Goal: Register for event/course

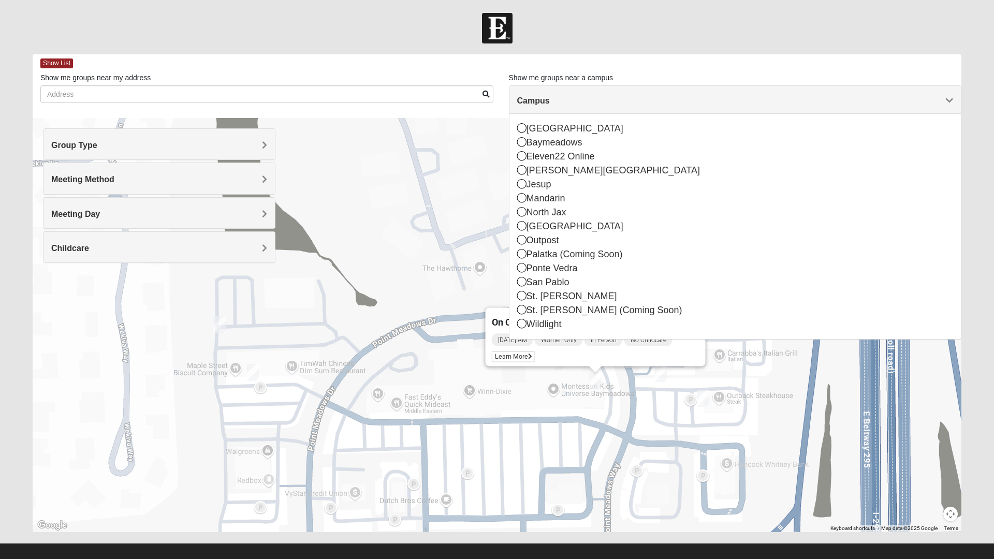
click at [518, 278] on icon at bounding box center [521, 281] width 9 height 9
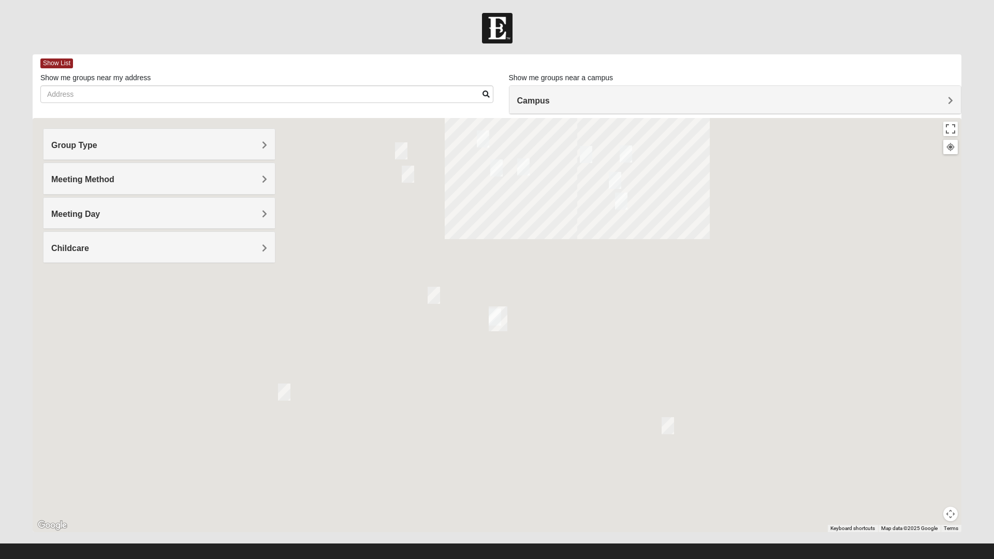
click at [106, 143] on h4 "Group Type" at bounding box center [159, 145] width 216 height 10
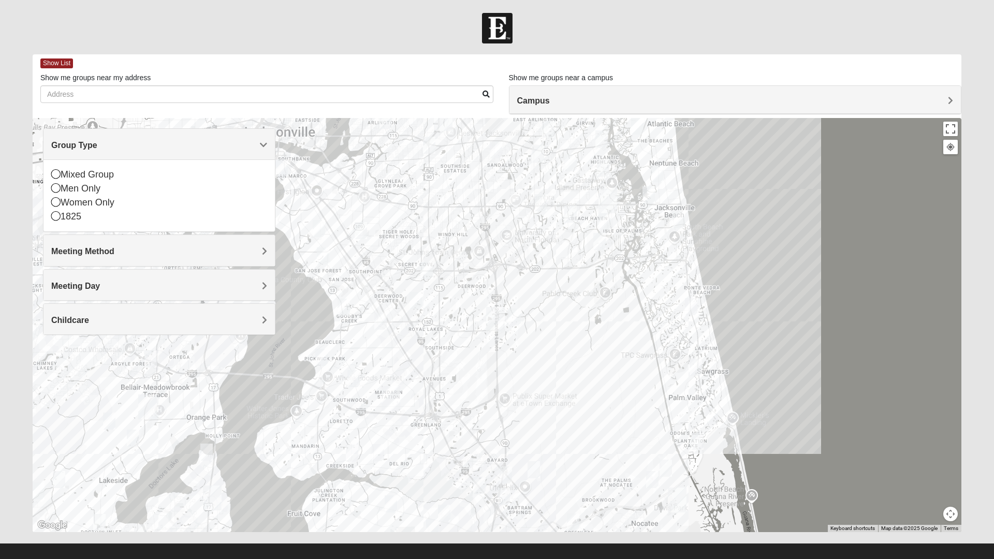
click at [58, 220] on icon at bounding box center [55, 215] width 9 height 9
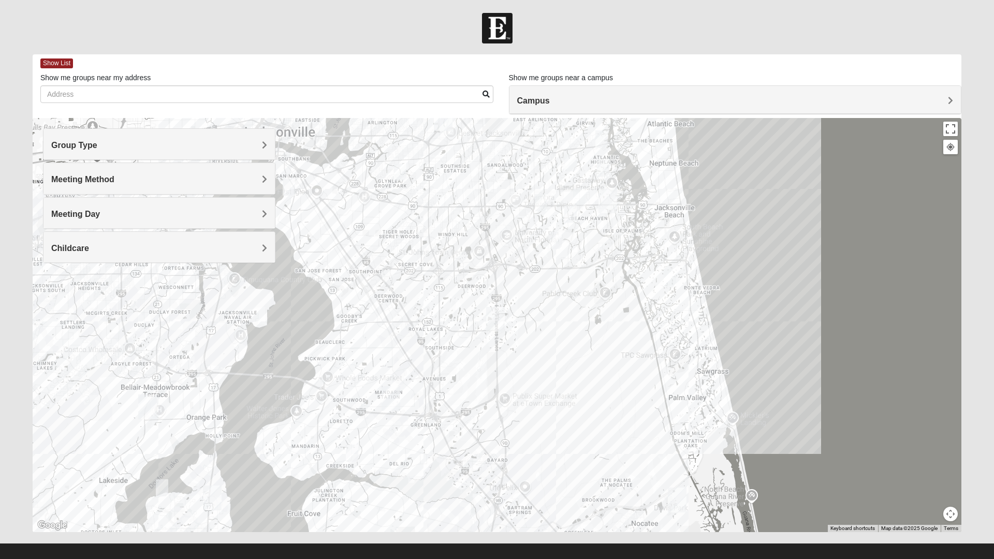
click at [279, 182] on img "1825 Mixed Chamberlian/Hicks 32207" at bounding box center [288, 186] width 21 height 25
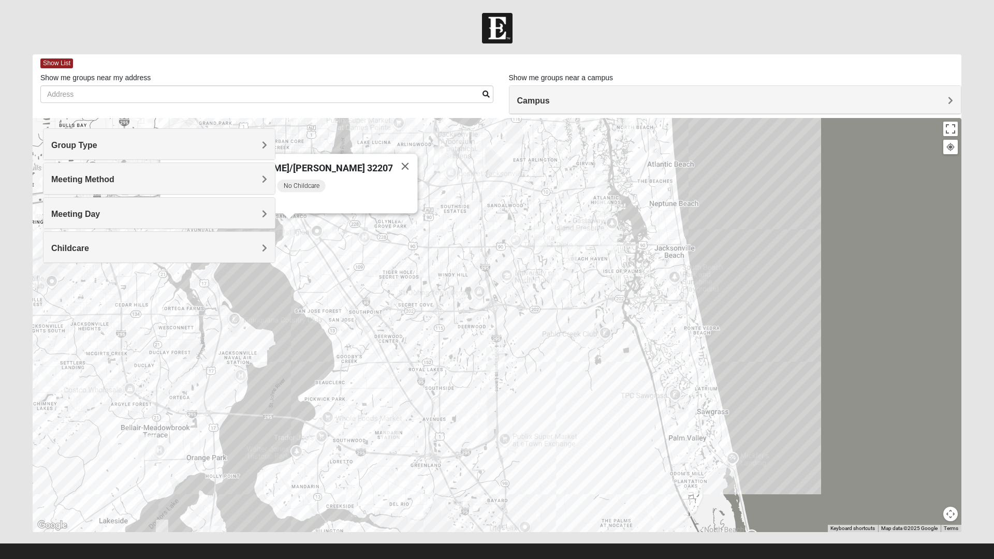
click at [261, 180] on h4 "Meeting Method" at bounding box center [159, 179] width 216 height 10
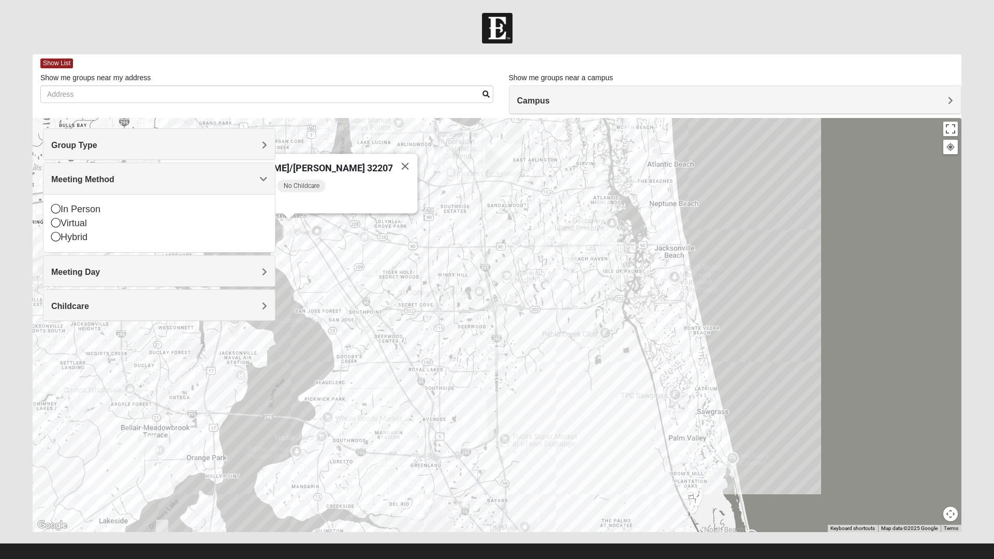
click at [62, 206] on div "In Person" at bounding box center [159, 209] width 216 height 14
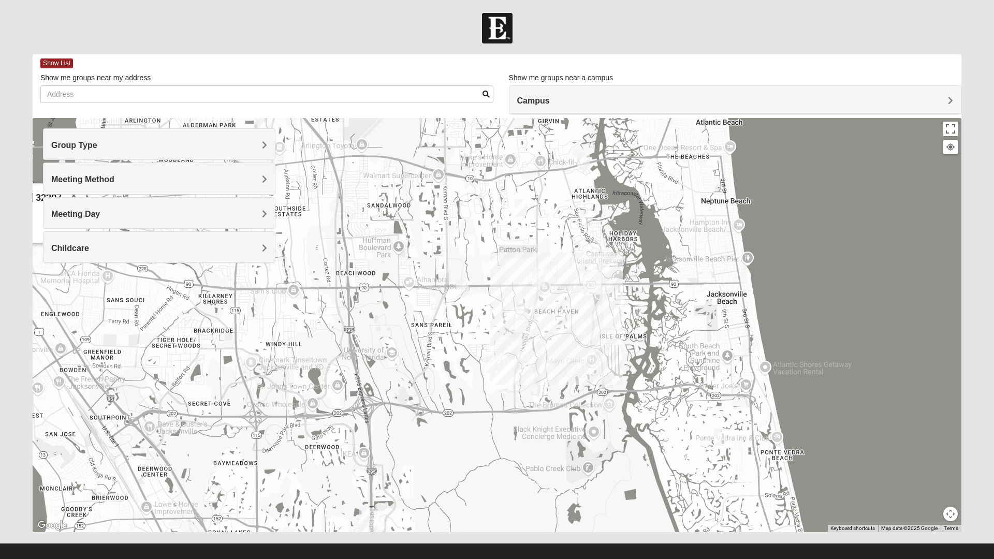
click at [498, 363] on img "1825 Womens Brunetti 32224" at bounding box center [491, 363] width 21 height 25
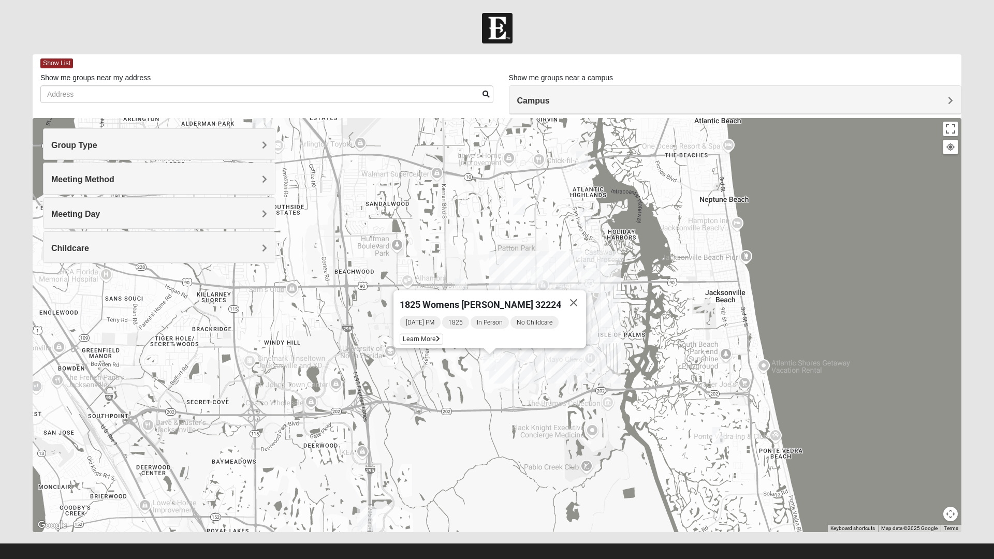
click at [571, 291] on button "Close" at bounding box center [573, 302] width 25 height 25
click at [464, 282] on img "1825 Womens Largin 32224" at bounding box center [460, 286] width 21 height 25
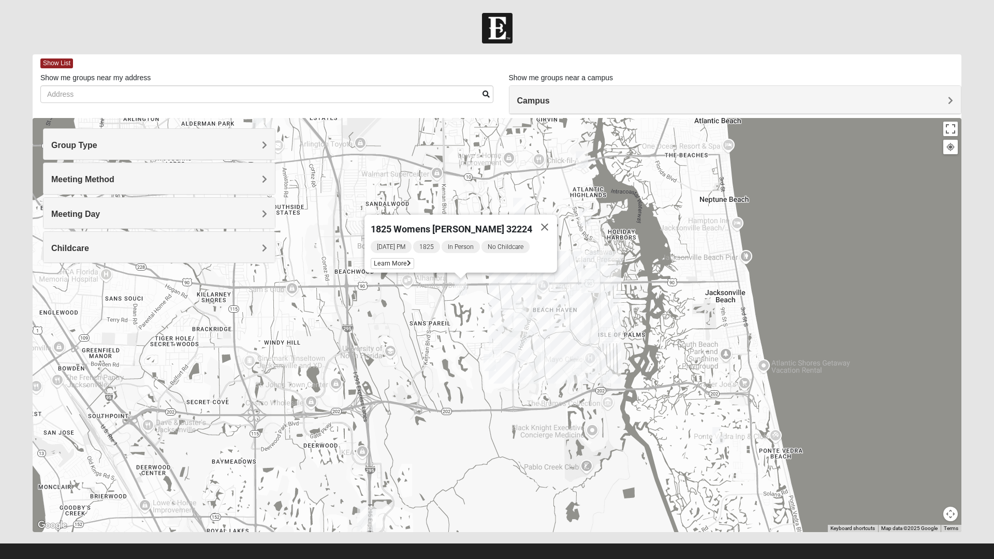
click at [521, 304] on img "1825 Mens Cason 32224" at bounding box center [520, 309] width 21 height 25
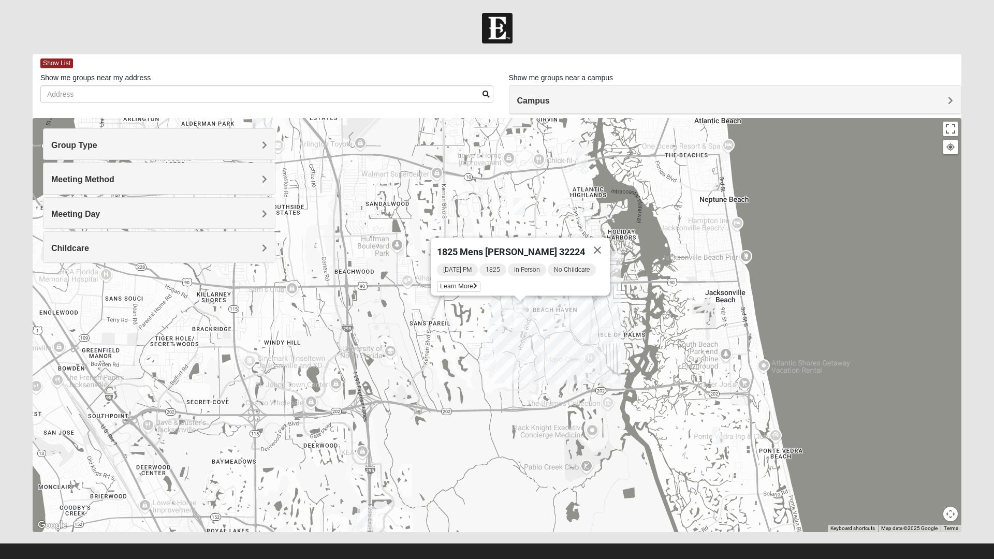
click at [607, 246] on button "Close" at bounding box center [597, 250] width 25 height 25
click at [545, 273] on img "1825 Womens Annis/Ferguson 32246" at bounding box center [536, 275] width 21 height 25
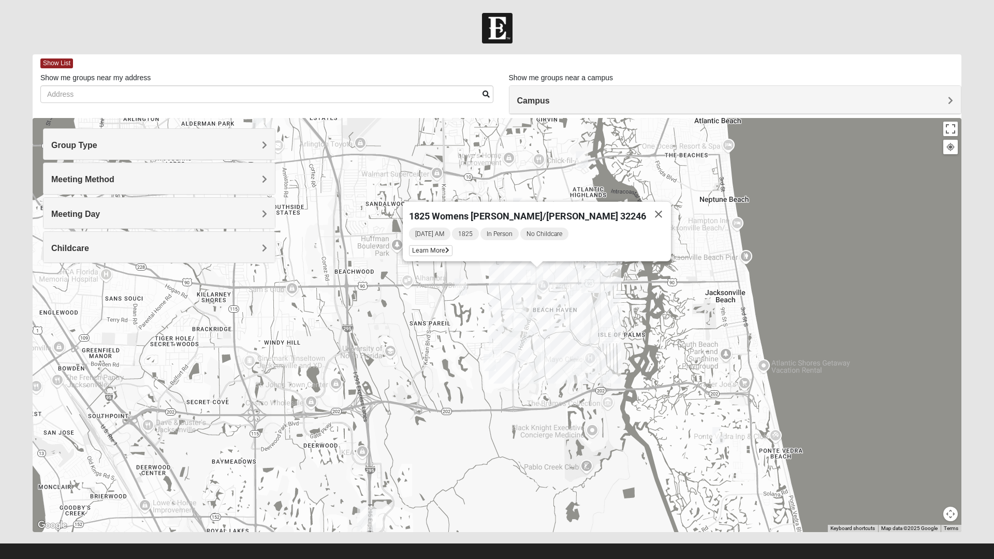
click at [646, 210] on button "Close" at bounding box center [658, 214] width 25 height 25
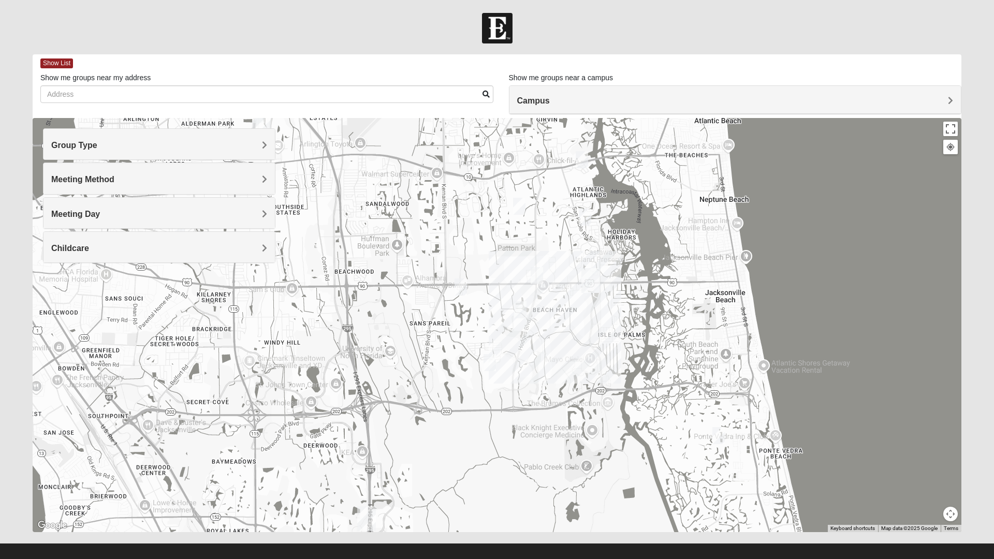
click at [582, 159] on img "1825 Womens Carkhuff 32224" at bounding box center [581, 159] width 21 height 25
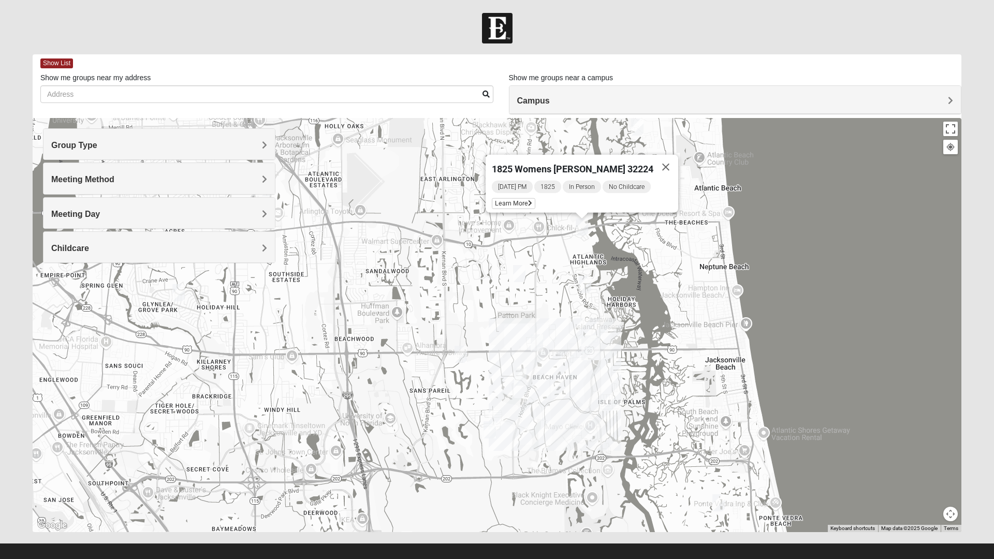
click at [520, 198] on span "Learn More" at bounding box center [513, 203] width 43 height 11
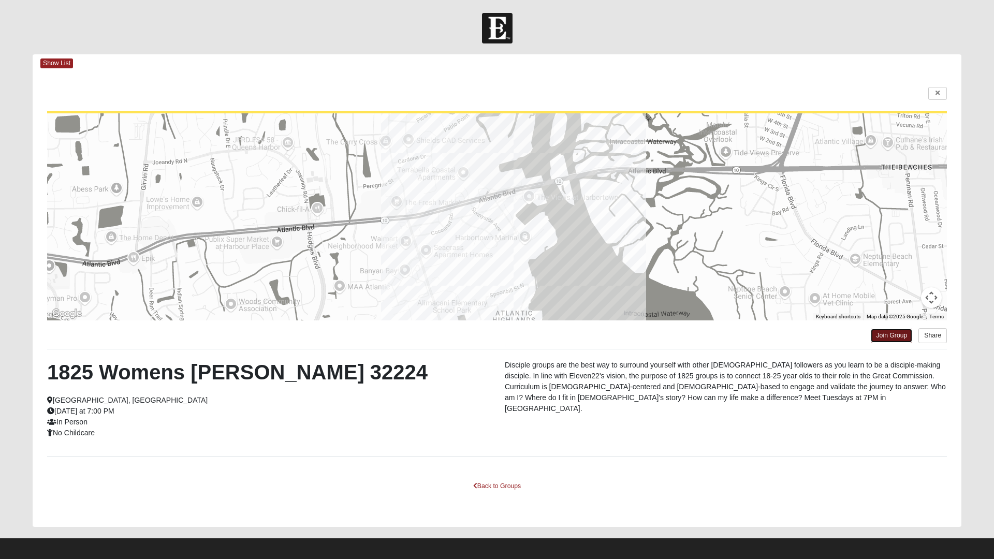
click at [890, 337] on link "Join Group" at bounding box center [890, 336] width 41 height 14
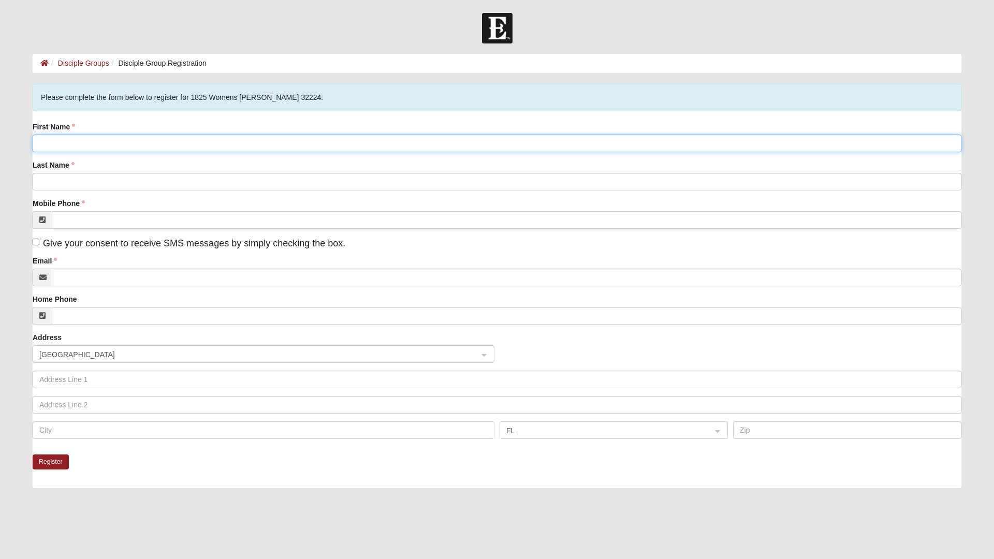
click at [43, 143] on input "First Name" at bounding box center [497, 144] width 928 height 18
type input "Kaela"
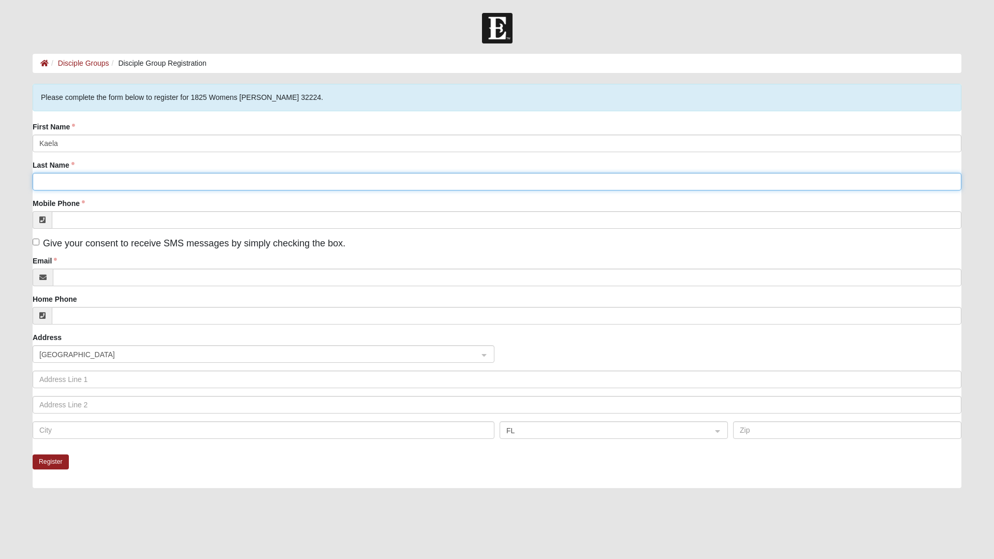
click at [82, 182] on input "Last Name" at bounding box center [497, 182] width 928 height 18
type input "Sanchez"
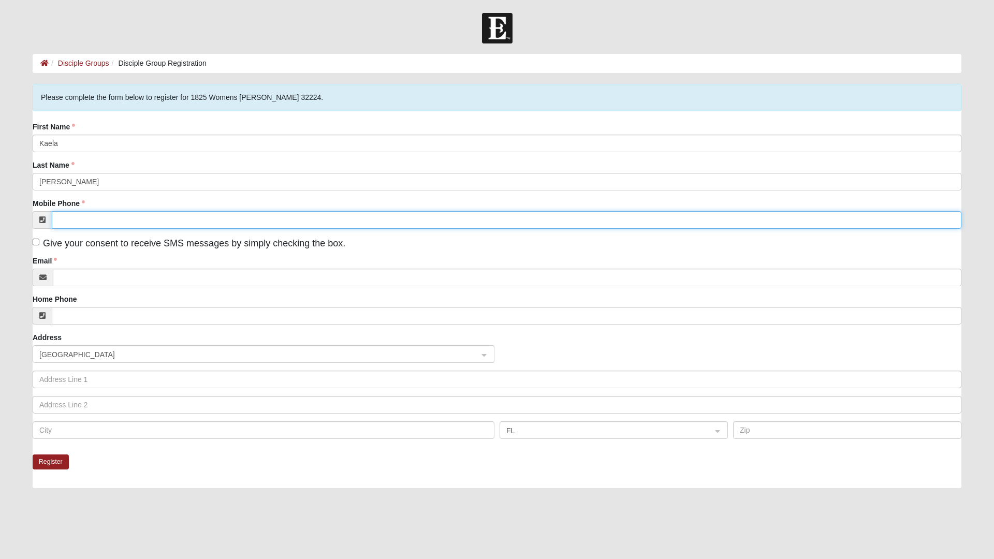
click at [78, 220] on input "Mobile Phone" at bounding box center [506, 220] width 909 height 18
type input "(832) 517-0074"
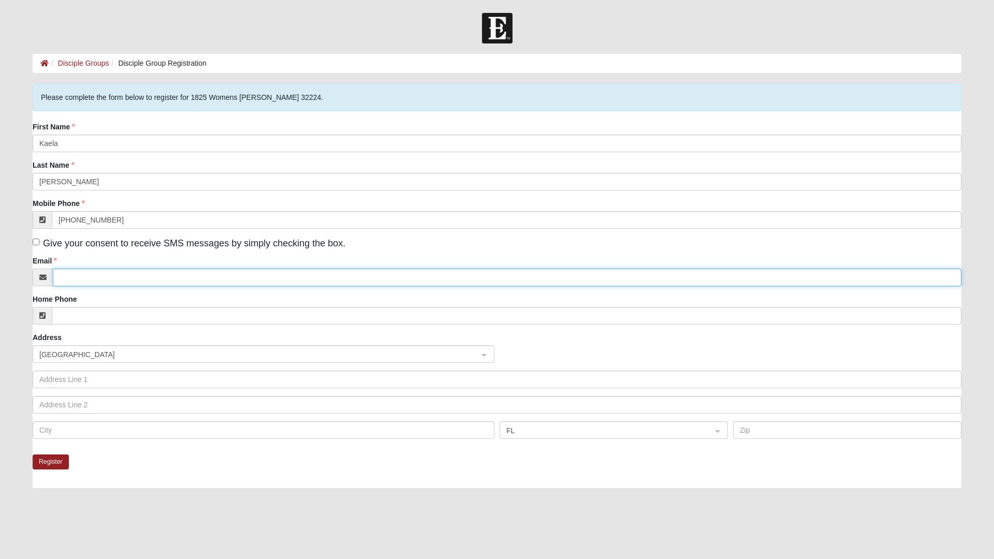
click at [79, 276] on input "Email" at bounding box center [507, 278] width 908 height 18
type input "Kaesanch38@gmail.com"
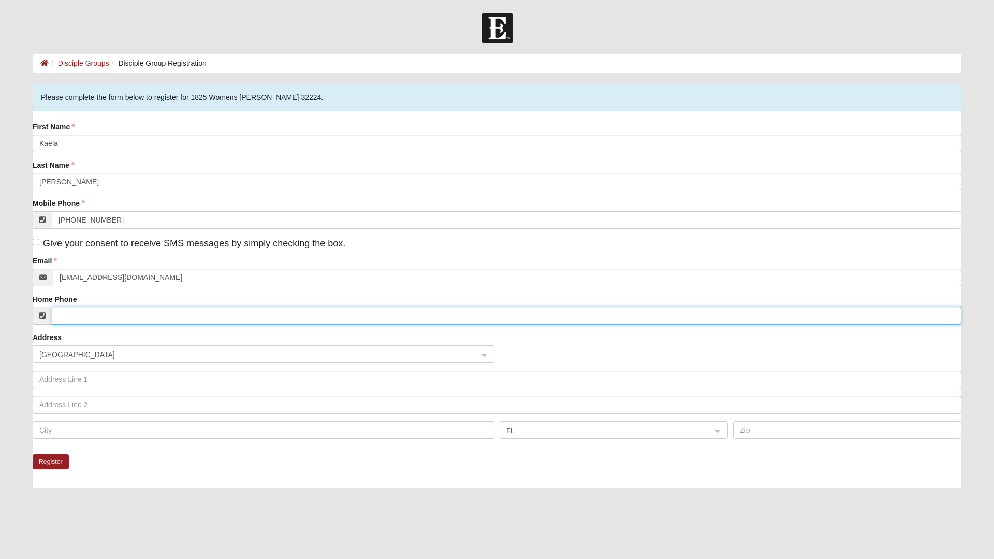
click at [106, 314] on input "Home Phone" at bounding box center [506, 316] width 909 height 18
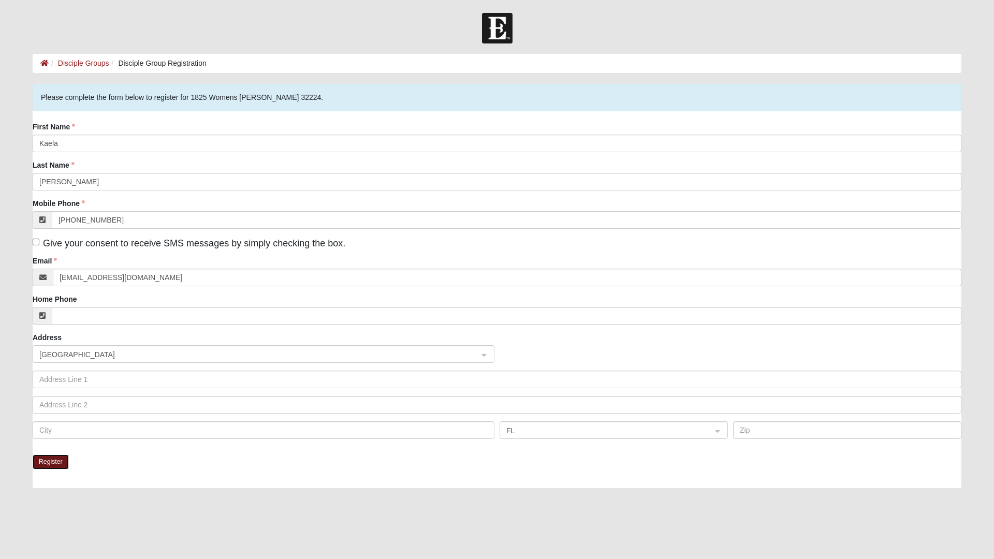
click at [45, 461] on button "Register" at bounding box center [51, 461] width 36 height 15
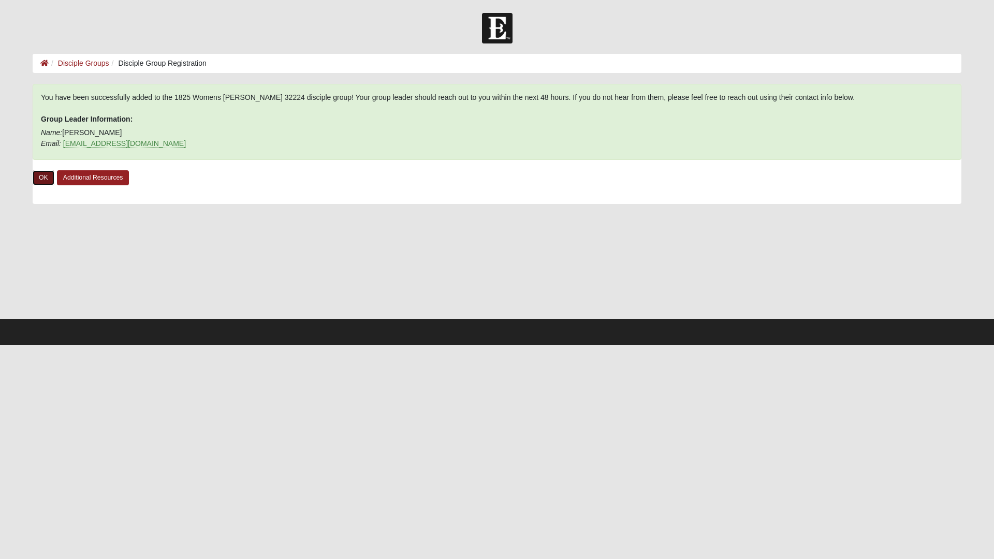
click at [42, 181] on link "OK" at bounding box center [44, 177] width 22 height 15
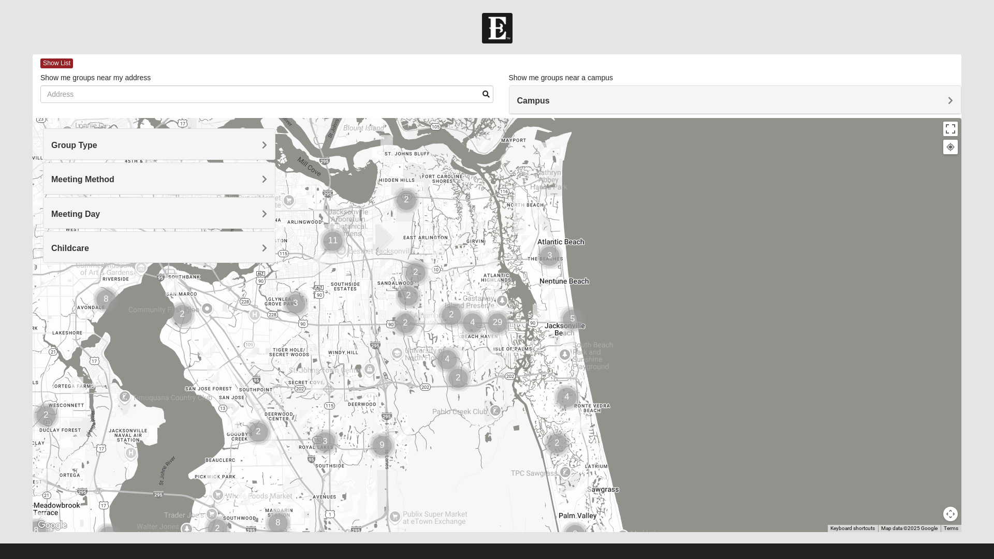
click at [84, 147] on span "Group Type" at bounding box center [74, 145] width 46 height 9
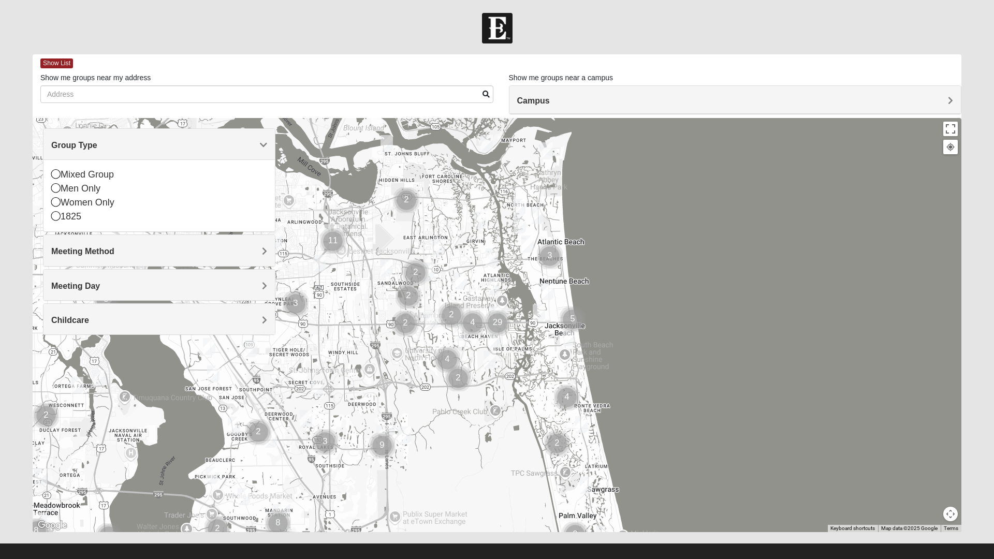
click at [65, 219] on div "1825" at bounding box center [159, 217] width 216 height 14
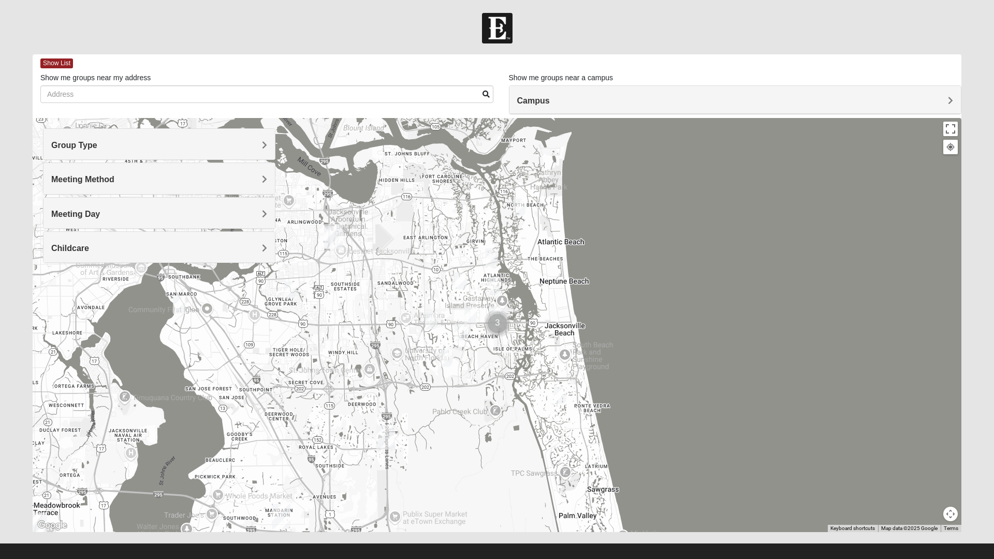
click at [95, 187] on div "Meeting Method" at bounding box center [158, 178] width 231 height 31
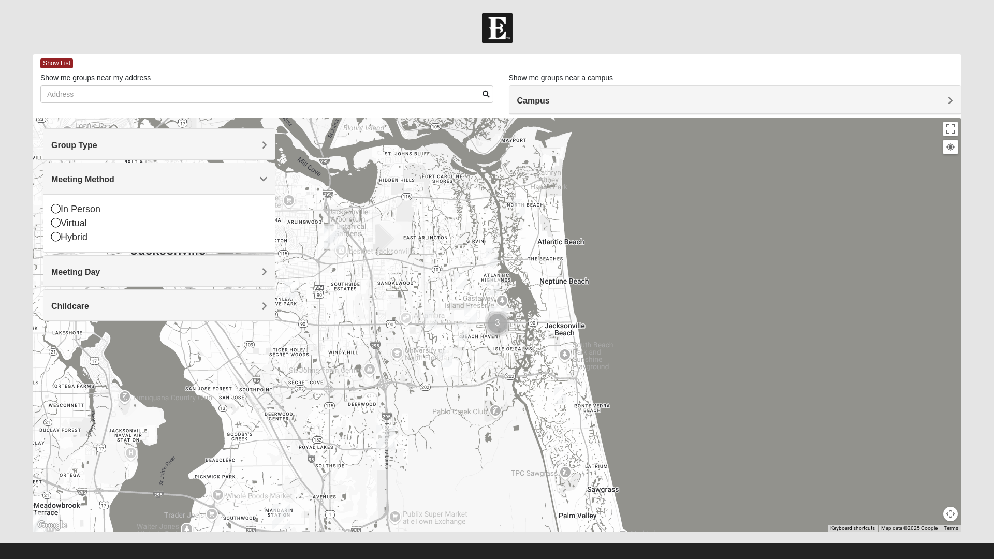
click at [81, 210] on div "In Person" at bounding box center [159, 209] width 216 height 14
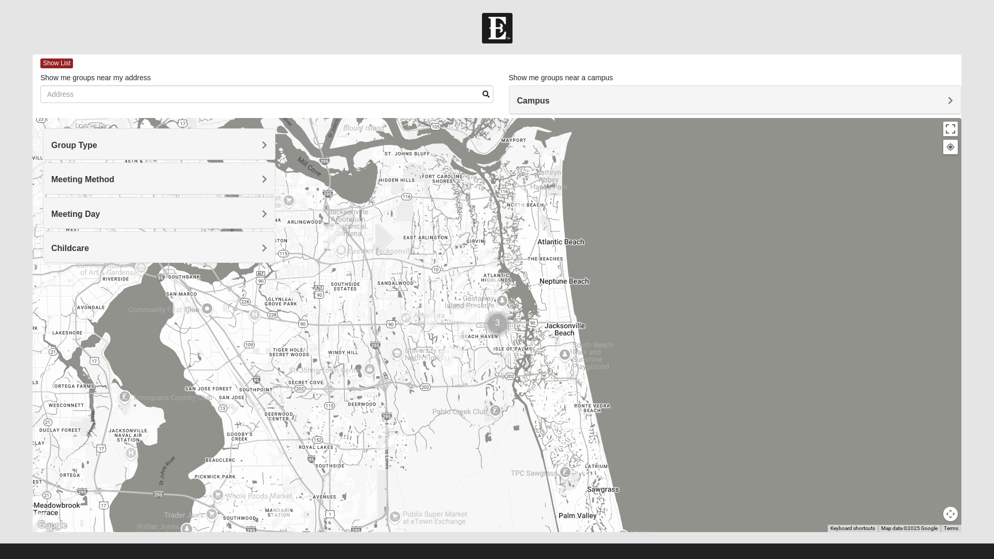
click at [82, 219] on div "Meeting Day" at bounding box center [158, 213] width 231 height 31
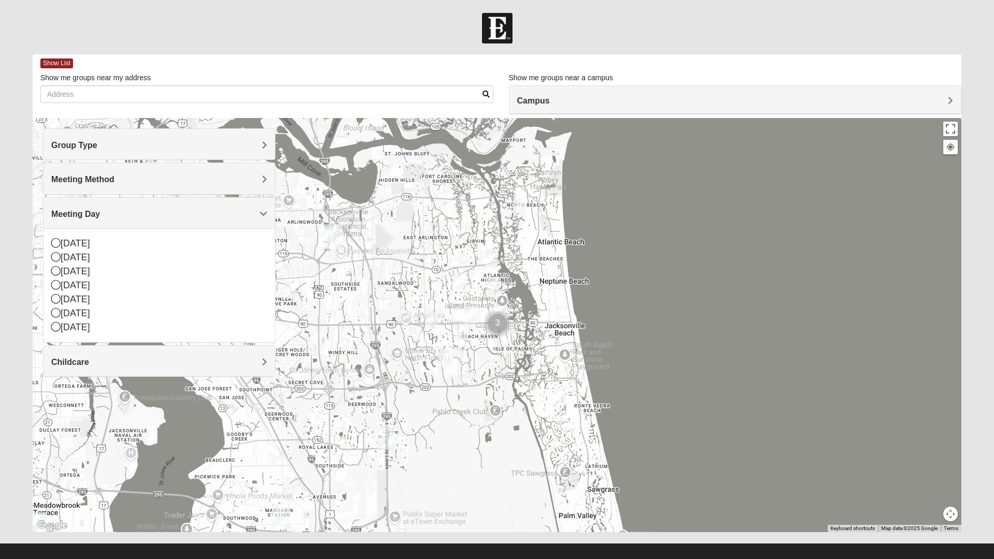
click at [76, 247] on div "[DATE]" at bounding box center [159, 243] width 216 height 14
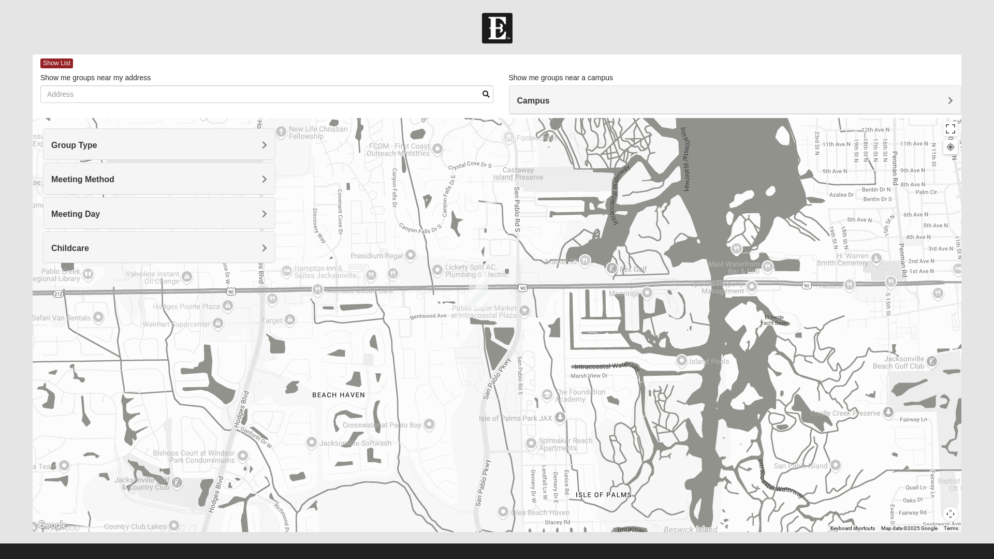
click at [486, 277] on img "1825 Mens Sells 32250" at bounding box center [481, 280] width 21 height 25
click at [432, 253] on span "Learn More" at bounding box center [427, 257] width 43 height 11
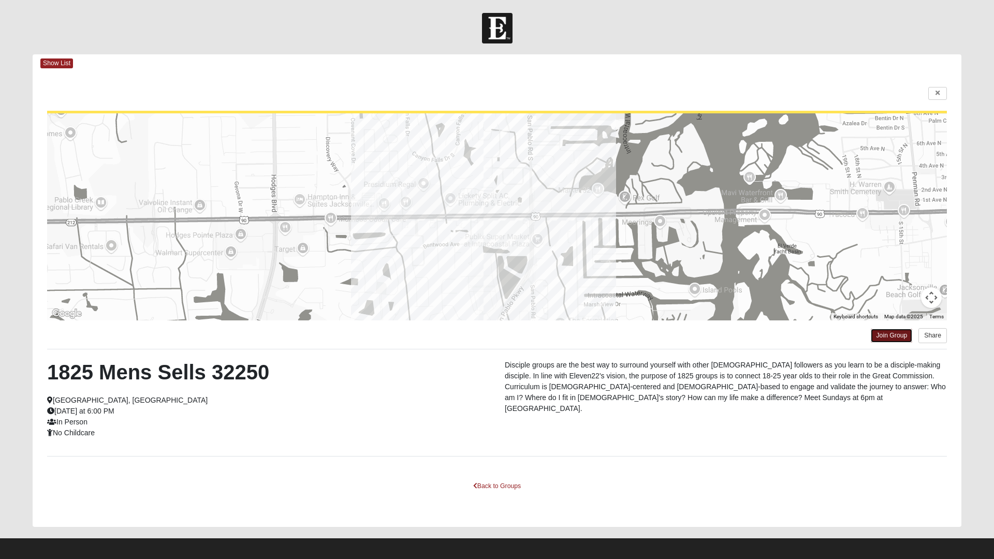
click at [888, 335] on link "Join Group" at bounding box center [890, 336] width 41 height 14
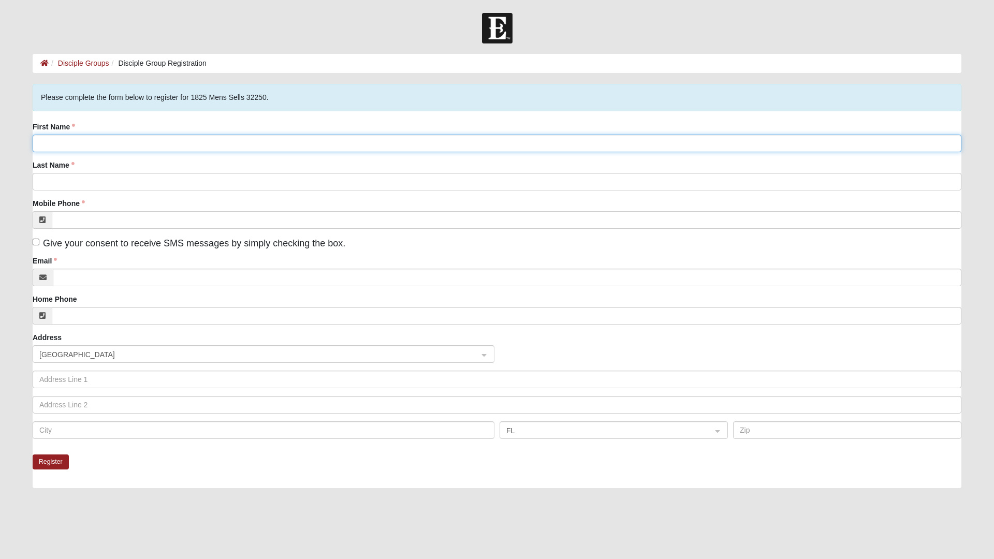
click at [93, 142] on input "First Name" at bounding box center [497, 144] width 928 height 18
type input "Jaden"
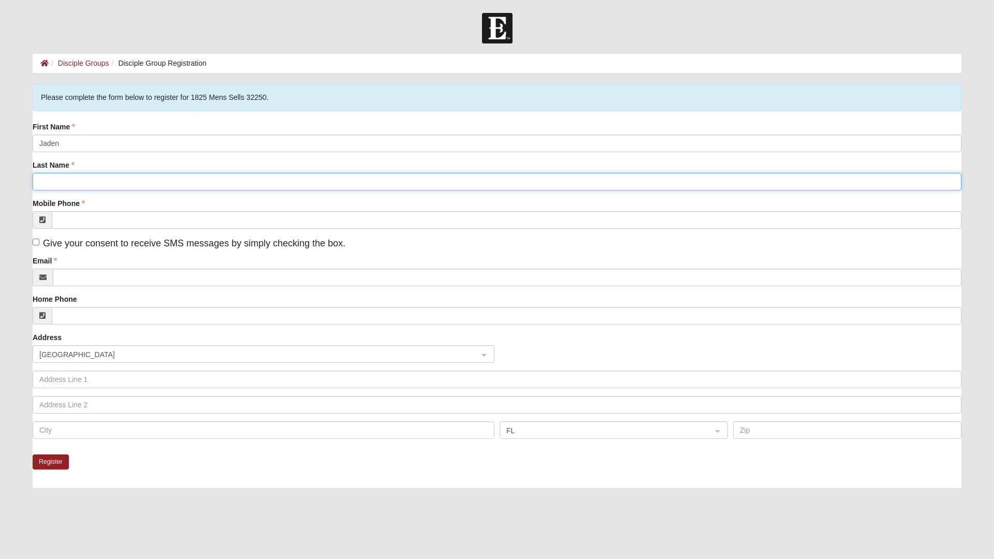
click at [213, 185] on input "Last Name" at bounding box center [497, 182] width 928 height 18
type input "Bustamante"
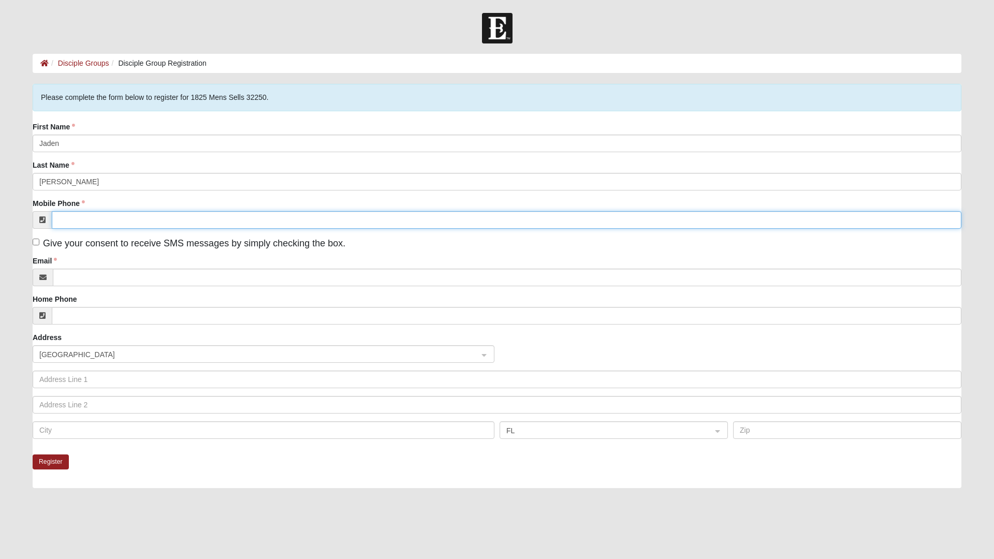
click at [285, 220] on input "Mobile Phone" at bounding box center [506, 220] width 909 height 18
type input "(561) 344-3832"
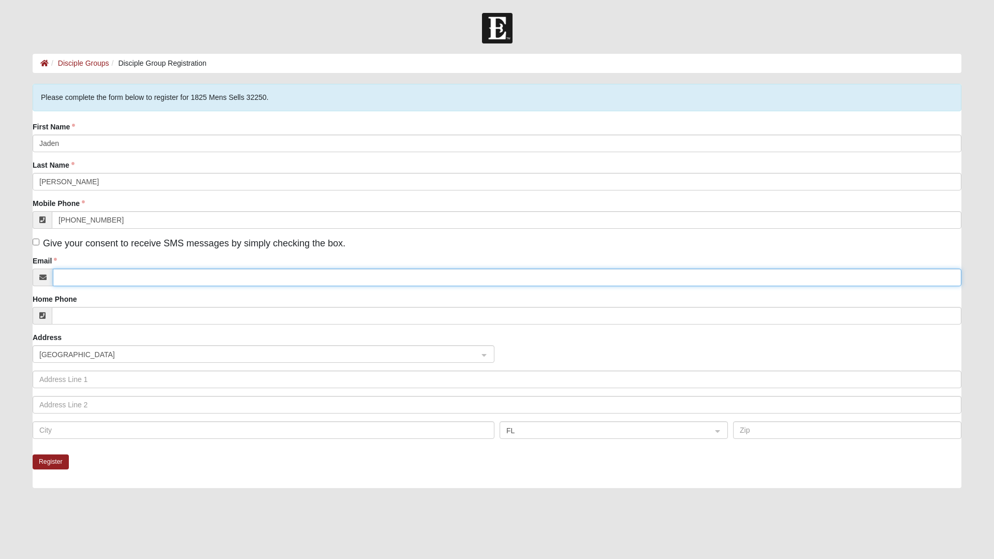
click at [289, 276] on input "Email" at bounding box center [507, 278] width 908 height 18
type input "Jadenbustamante04@gmail.com"
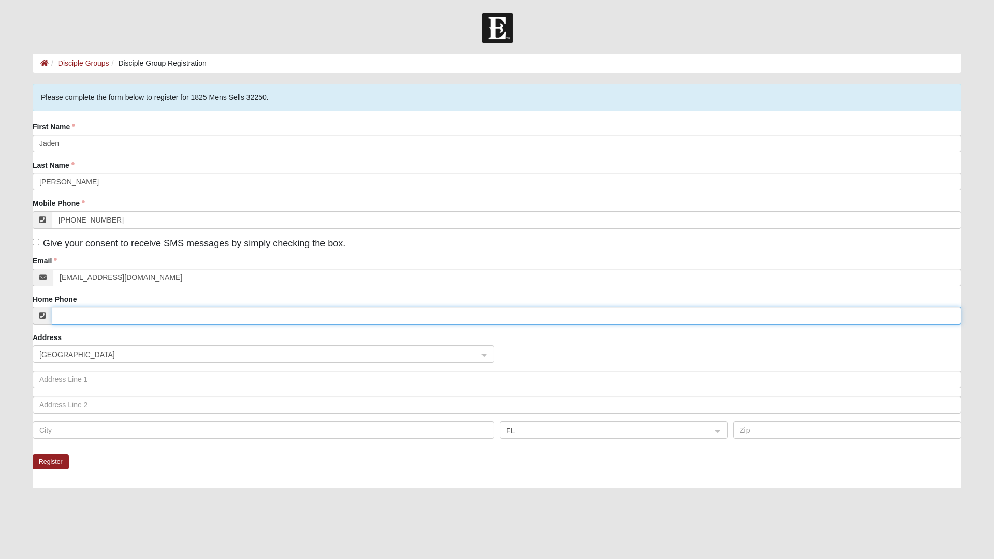
click at [154, 316] on input "Home Phone" at bounding box center [506, 316] width 909 height 18
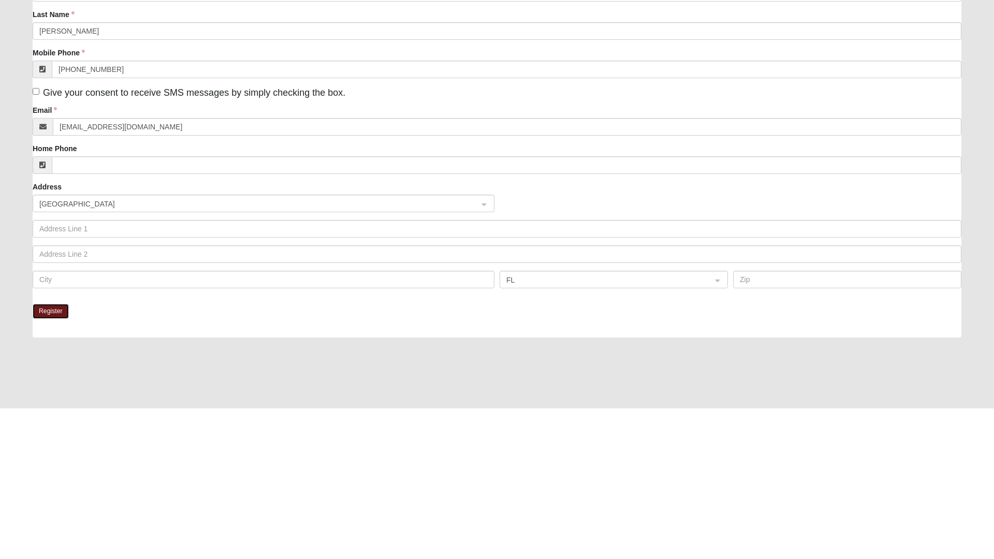
click at [49, 464] on button "Register" at bounding box center [51, 461] width 36 height 15
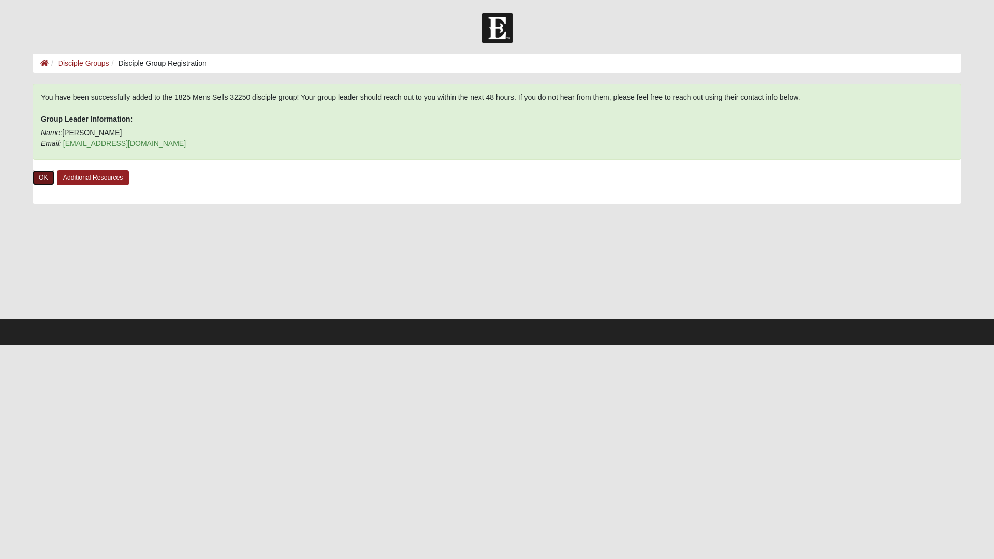
click at [34, 182] on link "OK" at bounding box center [44, 177] width 22 height 15
